Goal: Task Accomplishment & Management: Use online tool/utility

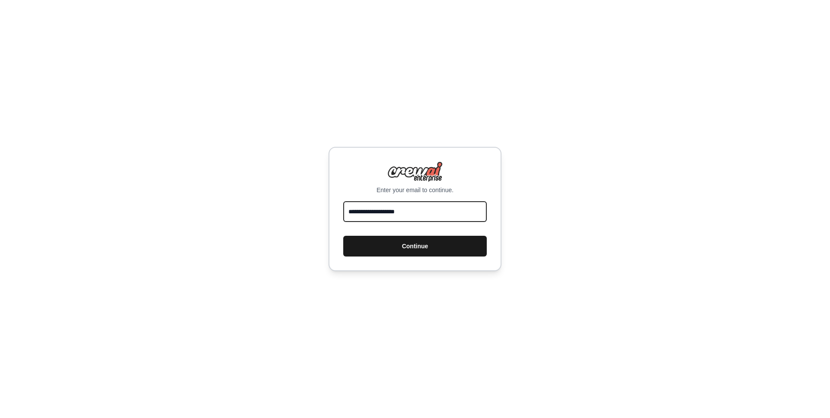
type input "**********"
click at [391, 246] on button "Continue" at bounding box center [414, 246] width 143 height 21
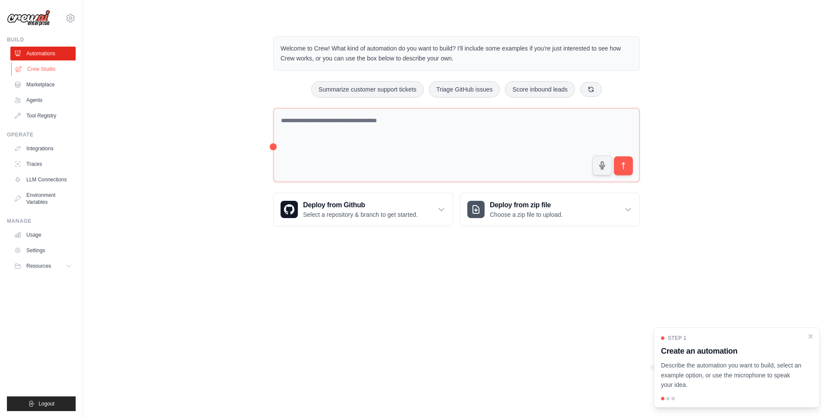
click at [27, 66] on link "Crew Studio" at bounding box center [43, 69] width 65 height 14
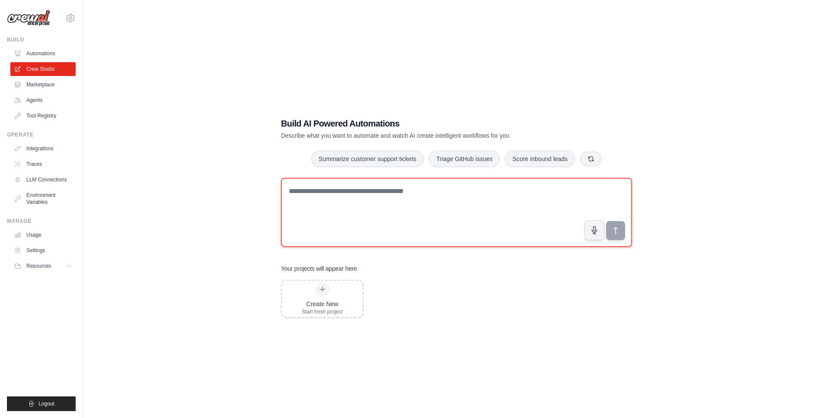
click at [359, 193] on textarea at bounding box center [456, 212] width 351 height 69
click at [434, 191] on textarea "**********" at bounding box center [456, 212] width 351 height 69
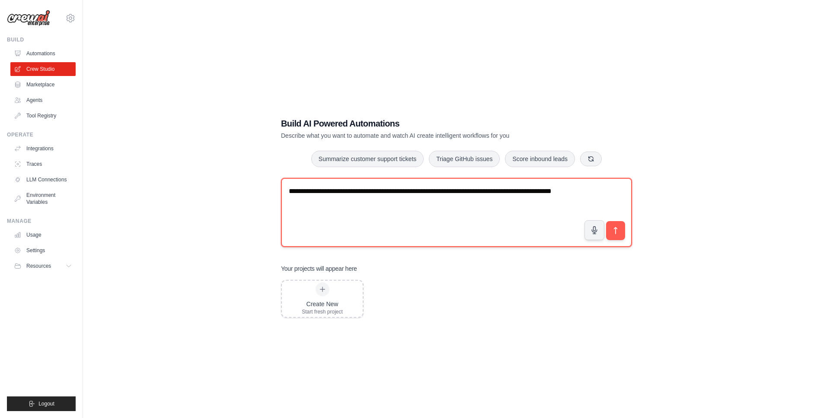
click at [331, 204] on textarea "**********" at bounding box center [456, 212] width 351 height 69
type textarea "**********"
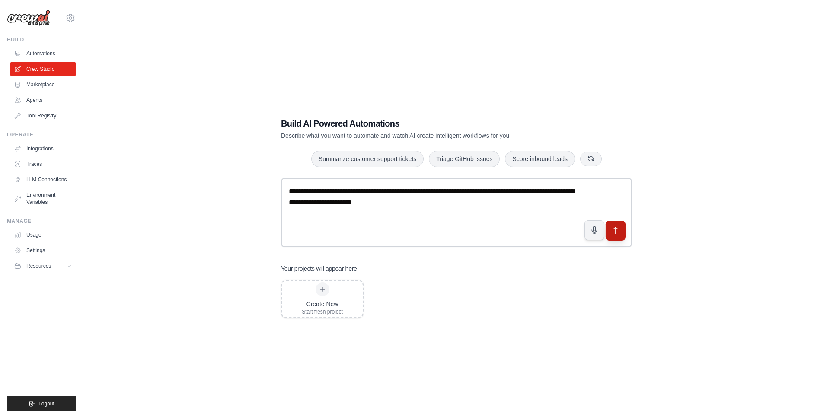
click at [621, 230] on button "submit" at bounding box center [616, 231] width 20 height 20
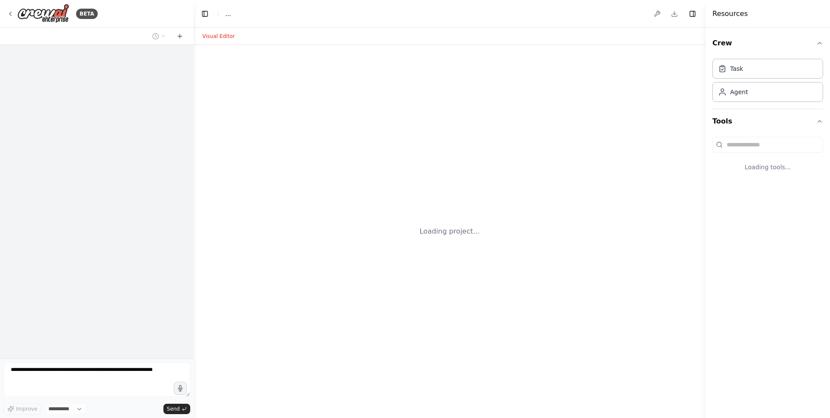
select select "****"
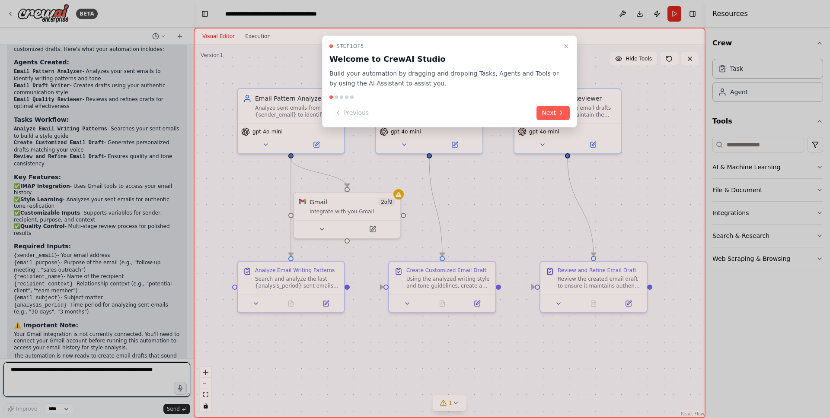
scroll to position [615, 0]
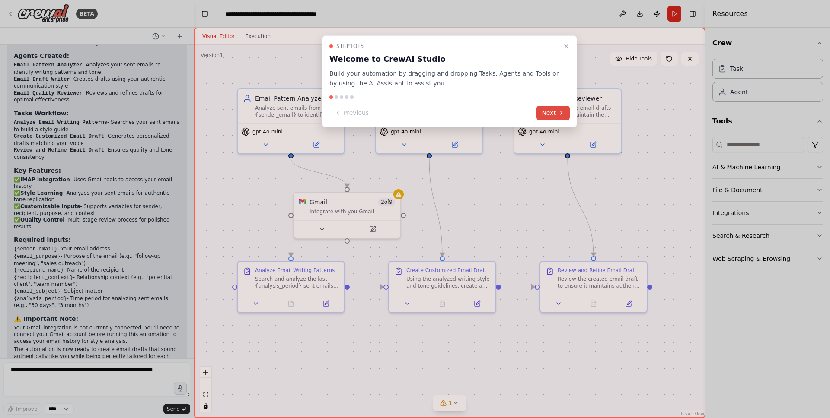
click at [562, 110] on icon at bounding box center [561, 112] width 7 height 7
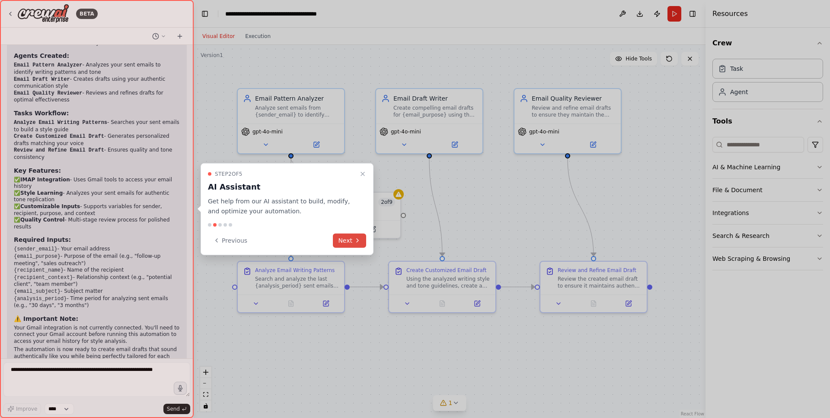
click at [351, 237] on button "Next" at bounding box center [349, 240] width 33 height 14
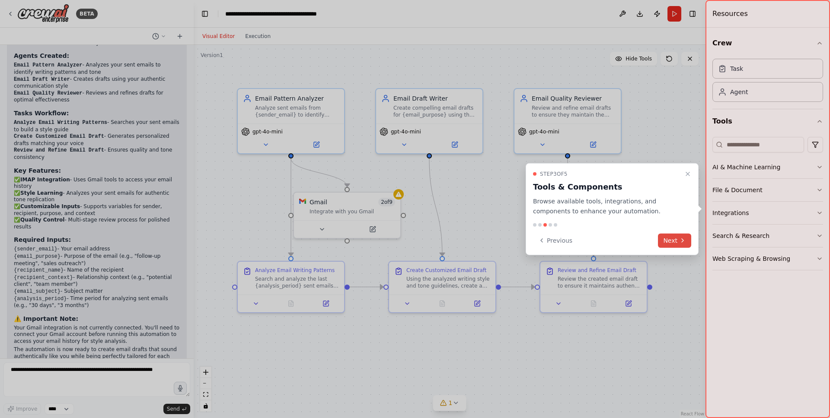
click at [672, 239] on button "Next" at bounding box center [674, 240] width 33 height 14
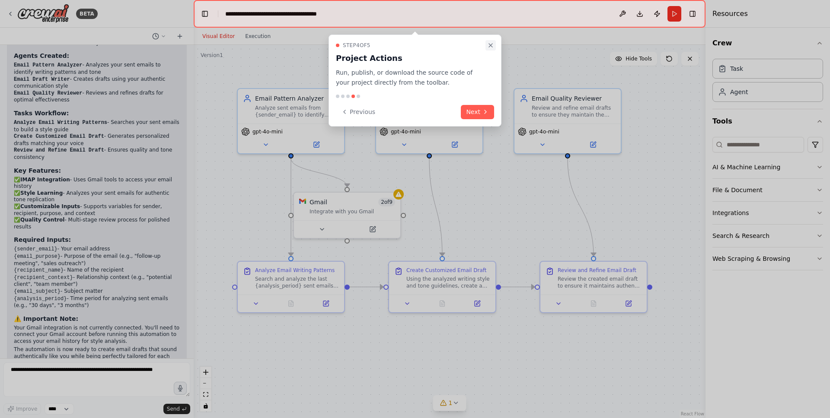
click at [488, 45] on icon "Close walkthrough" at bounding box center [490, 45] width 7 height 7
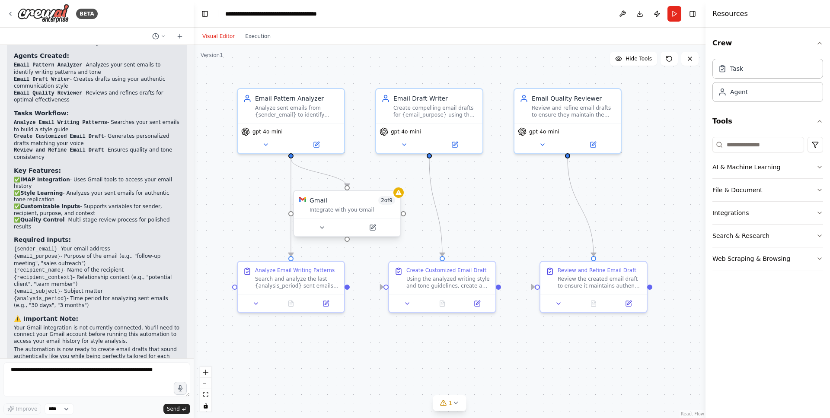
click at [355, 211] on div "Integrate with you Gmail" at bounding box center [352, 210] width 86 height 7
click at [321, 229] on icon at bounding box center [322, 227] width 7 height 7
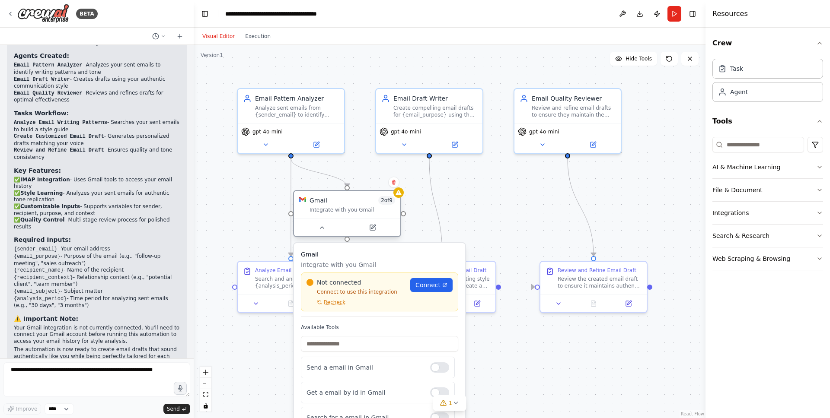
click at [342, 209] on div "Integrate with you Gmail" at bounding box center [352, 210] width 86 height 7
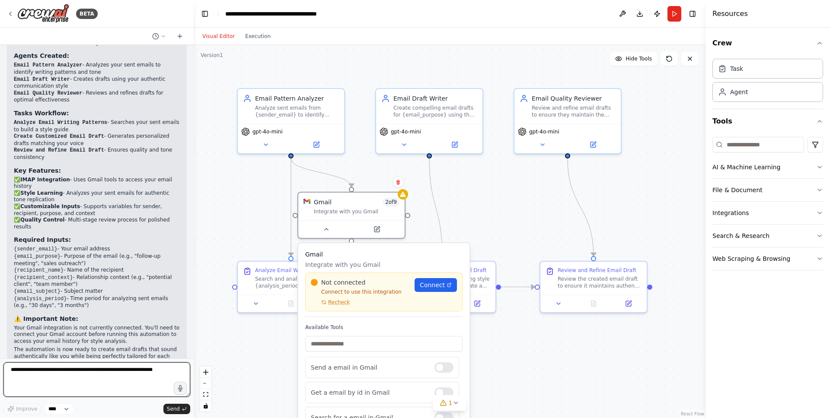
click at [76, 373] on textarea at bounding box center [96, 380] width 187 height 35
type textarea "**********"
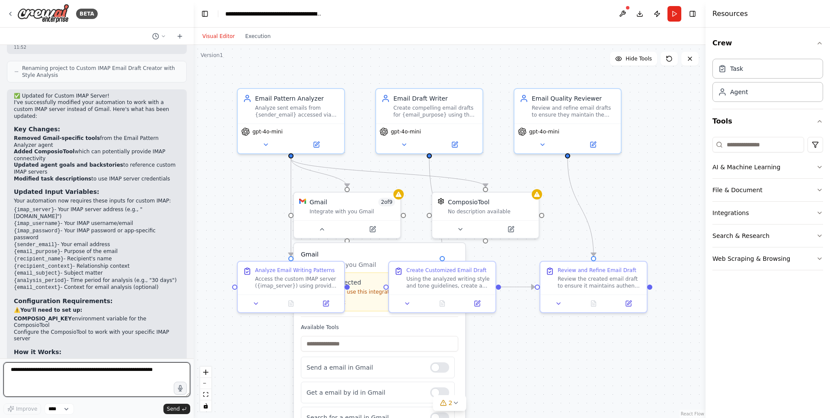
scroll to position [1526, 0]
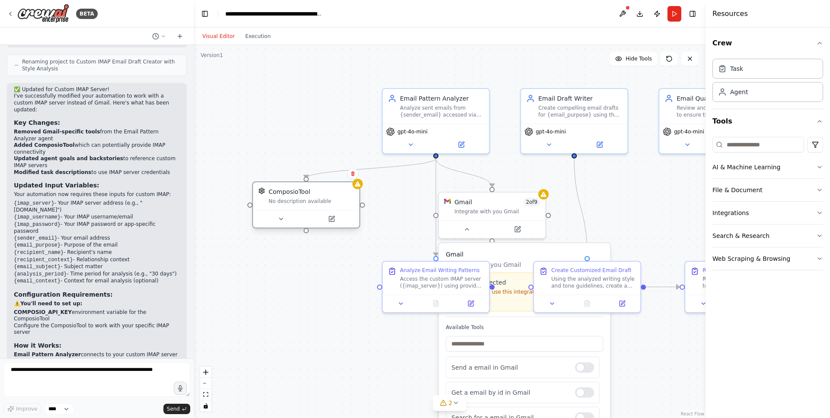
drag, startPoint x: 468, startPoint y: 206, endPoint x: 300, endPoint y: 195, distance: 168.0
click at [300, 195] on div "ComposioTool No description available" at bounding box center [311, 196] width 86 height 17
click at [280, 197] on div "ComposioTool No description available" at bounding box center [320, 196] width 86 height 17
click at [317, 204] on div "No description available" at bounding box center [320, 201] width 86 height 7
click at [292, 219] on icon at bounding box center [289, 219] width 7 height 7
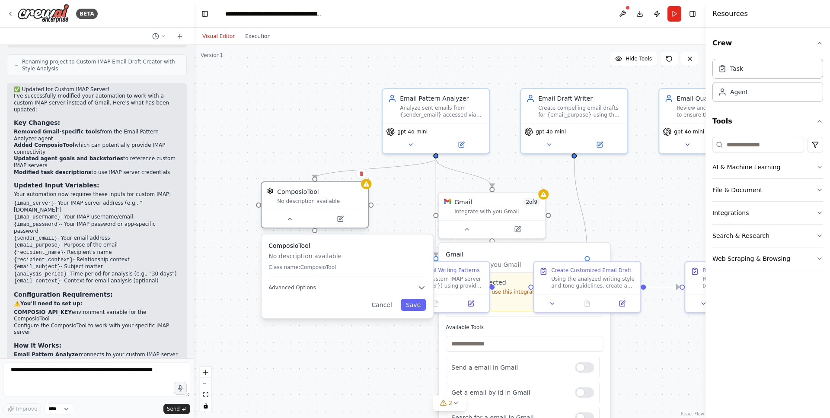
click at [321, 191] on div "ComposioTool" at bounding box center [320, 192] width 86 height 9
click at [323, 315] on div "ComposioTool No description available Class name: ComposioTool Advanced Options…" at bounding box center [346, 276] width 171 height 83
click at [307, 194] on div "ComposioTool" at bounding box center [297, 192] width 41 height 9
click at [268, 191] on img at bounding box center [270, 191] width 7 height 7
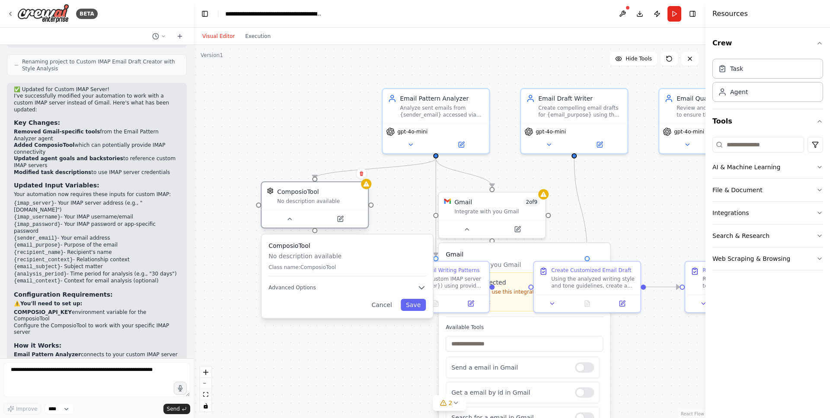
click at [268, 191] on img at bounding box center [270, 191] width 7 height 7
click at [286, 150] on div ".deletable-edge-delete-btn { width: 20px; height: 20px; border: 0px solid #ffff…" at bounding box center [450, 231] width 512 height 373
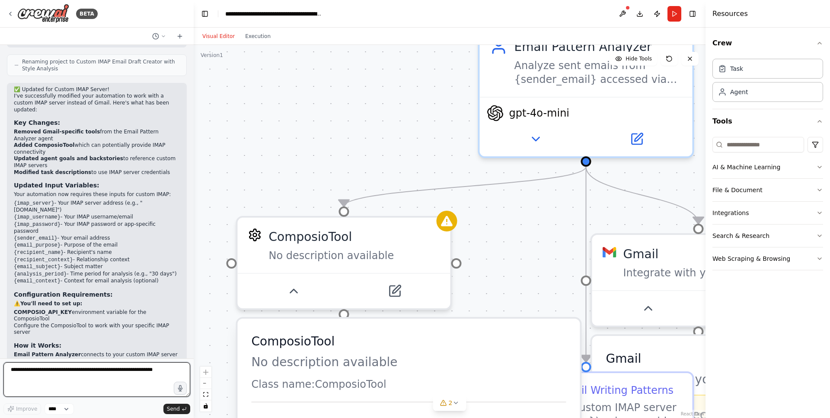
click at [72, 378] on textarea at bounding box center [96, 380] width 187 height 35
type textarea "**********"
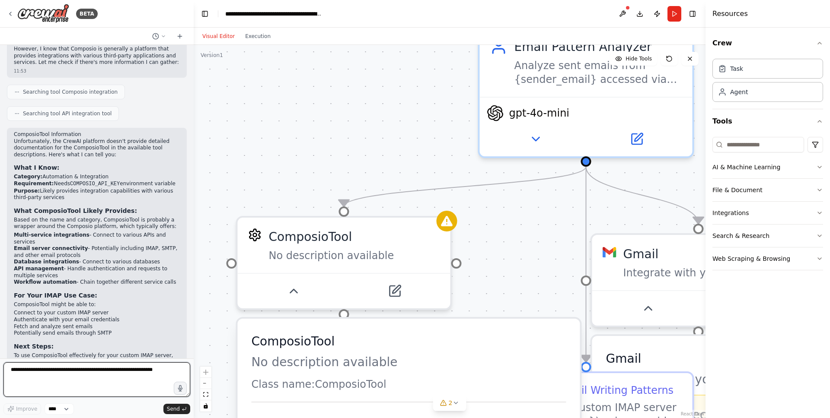
scroll to position [1994, 0]
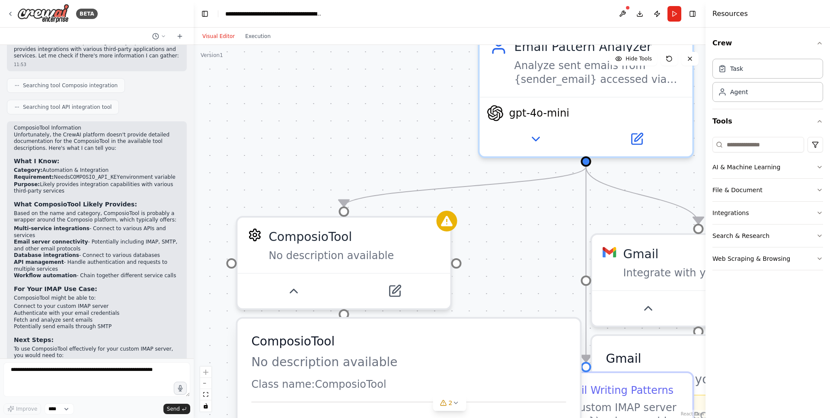
click at [400, 100] on div ".deletable-edge-delete-btn { width: 20px; height: 20px; border: 0px solid #ffff…" at bounding box center [450, 231] width 512 height 373
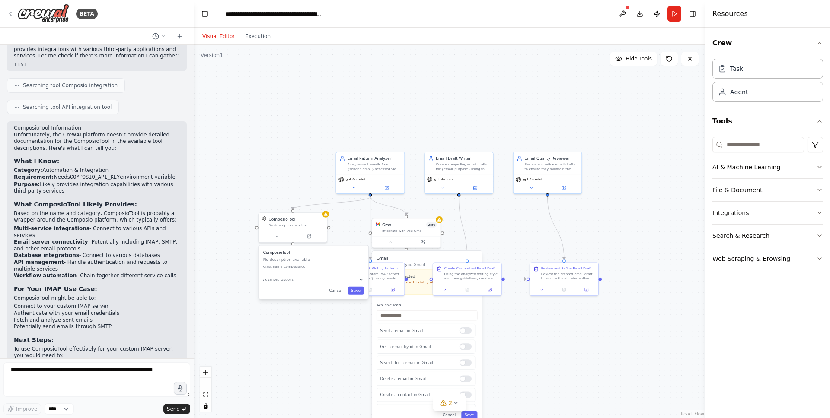
drag, startPoint x: 400, startPoint y: 96, endPoint x: 309, endPoint y: 172, distance: 118.4
click at [309, 172] on div ".deletable-edge-delete-btn { width: 20px; height: 20px; border: 0px solid #ffff…" at bounding box center [450, 231] width 512 height 373
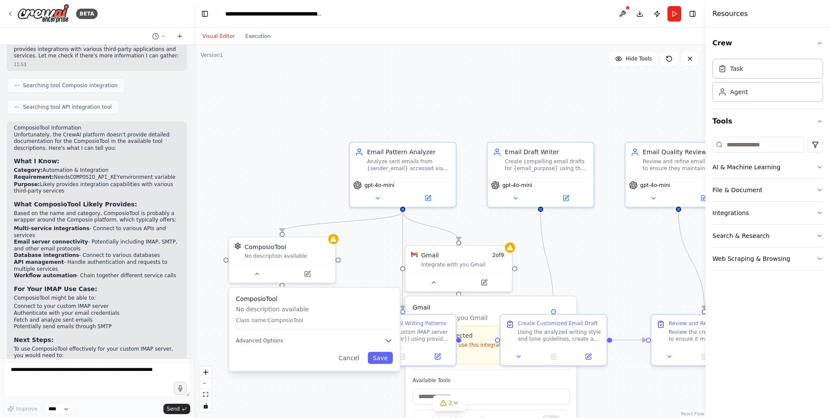
click at [597, 264] on div ".deletable-edge-delete-btn { width: 20px; height: 20px; border: 0px solid #ffff…" at bounding box center [450, 231] width 512 height 373
